Goal: Check status

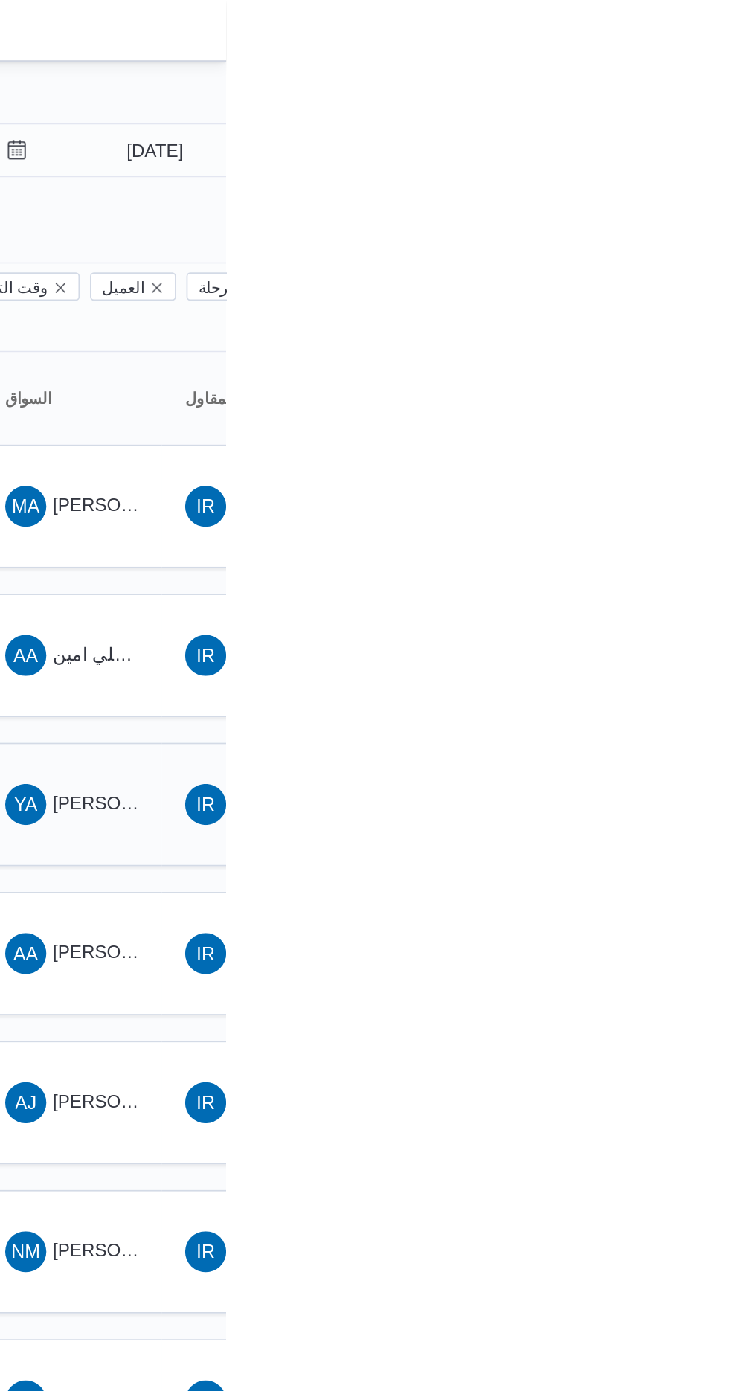
click at [656, 459] on span "[PERSON_NAME] [PERSON_NAME]" at bounding box center [716, 465] width 174 height 12
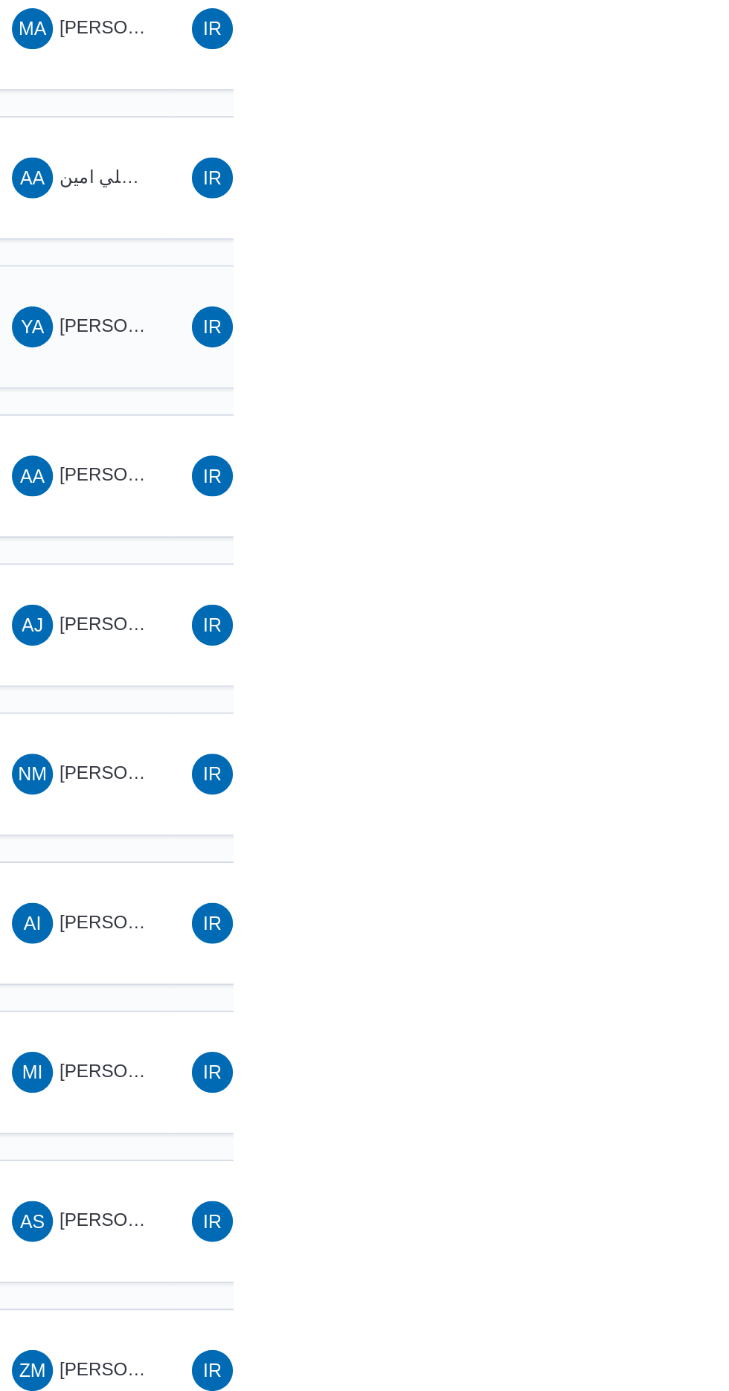
click at [653, 459] on span "[PERSON_NAME] [PERSON_NAME]" at bounding box center [716, 465] width 174 height 12
